Goal: Task Accomplishment & Management: Complete application form

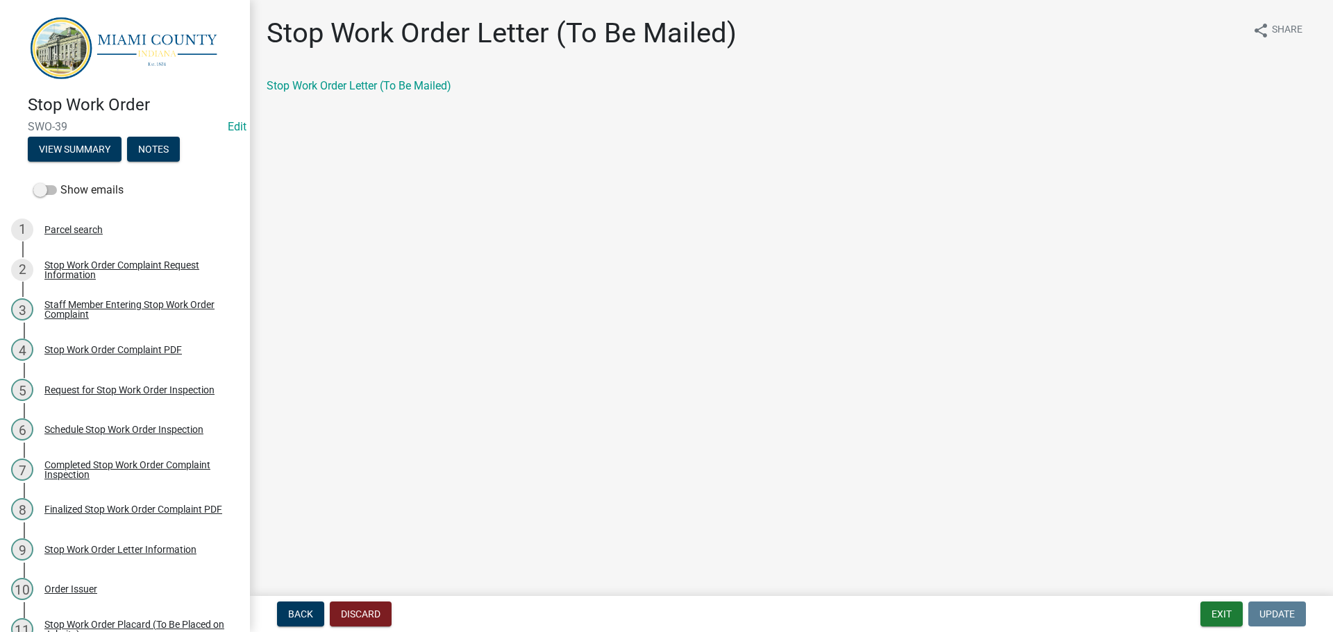
scroll to position [375, 0]
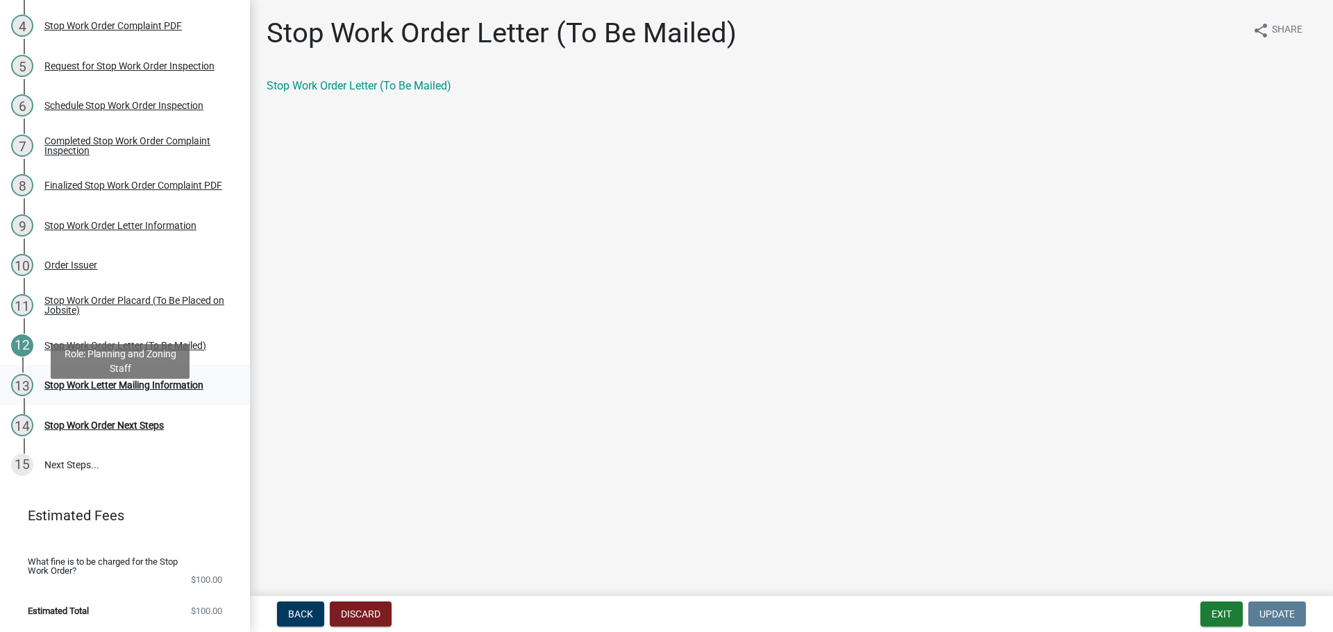
click at [93, 390] on div "Stop Work Letter Mailing Information" at bounding box center [123, 385] width 159 height 10
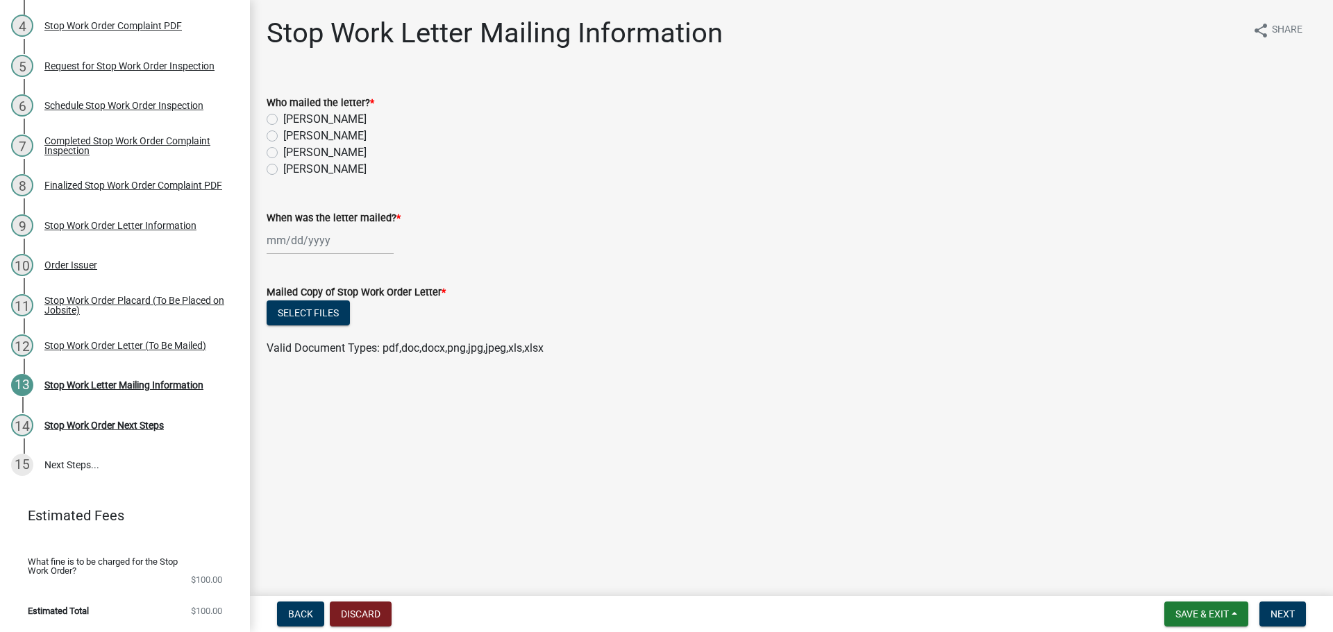
click at [304, 144] on label "[PERSON_NAME]" at bounding box center [324, 136] width 83 height 17
click at [292, 137] on input "[PERSON_NAME]" at bounding box center [287, 132] width 9 height 9
radio input "true"
click at [289, 255] on div at bounding box center [330, 240] width 127 height 28
select select "10"
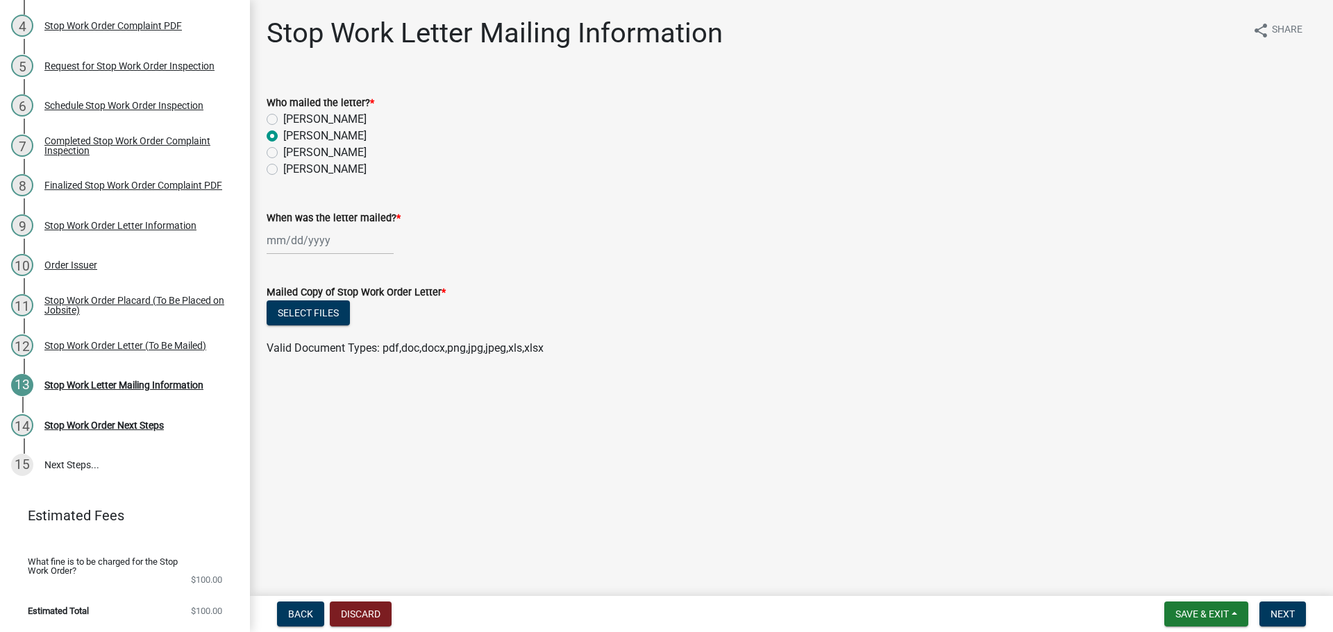
select select "2025"
click at [358, 355] on div "9" at bounding box center [347, 344] width 22 height 22
type input "[DATE]"
click at [597, 478] on main "Stop Work Letter Mailing Information share Share Who mailed the letter? * [PERS…" at bounding box center [791, 295] width 1083 height 591
